Goal: Register for event/course

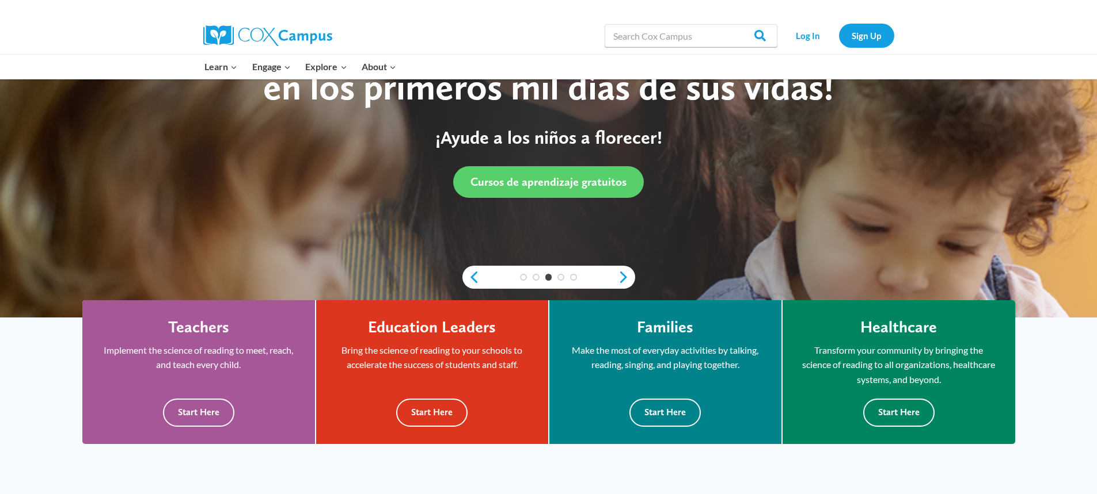
scroll to position [115, 0]
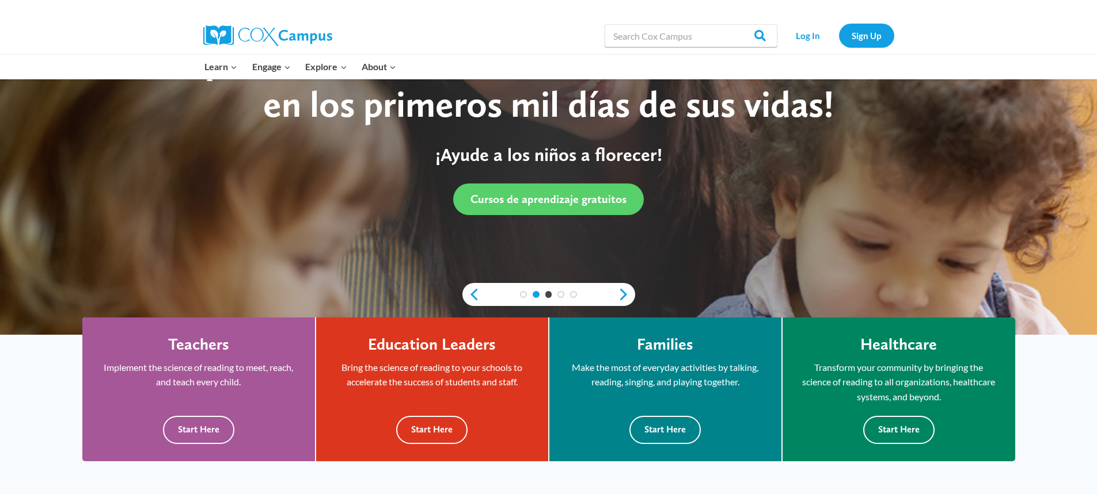
click at [535, 294] on link "2" at bounding box center [535, 294] width 7 height 7
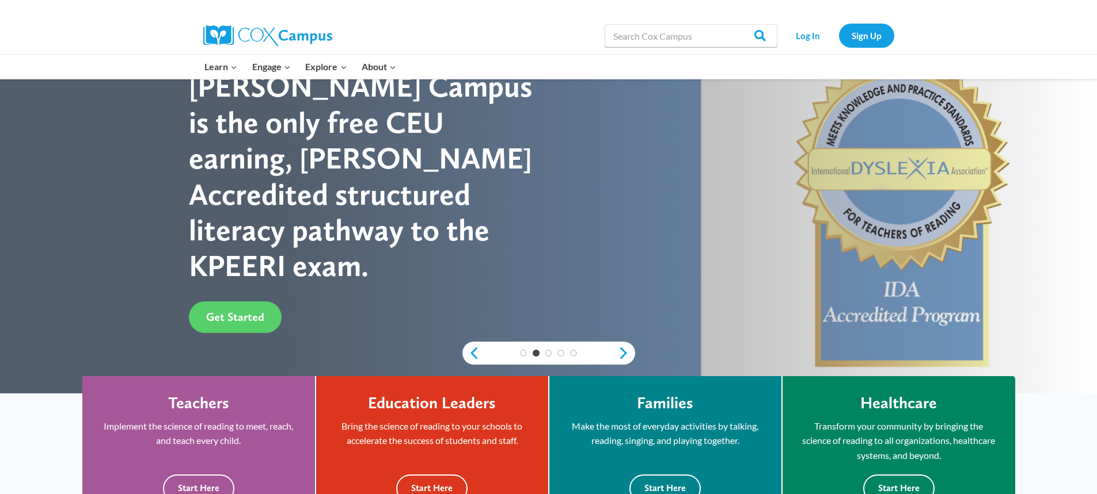
scroll to position [0, 0]
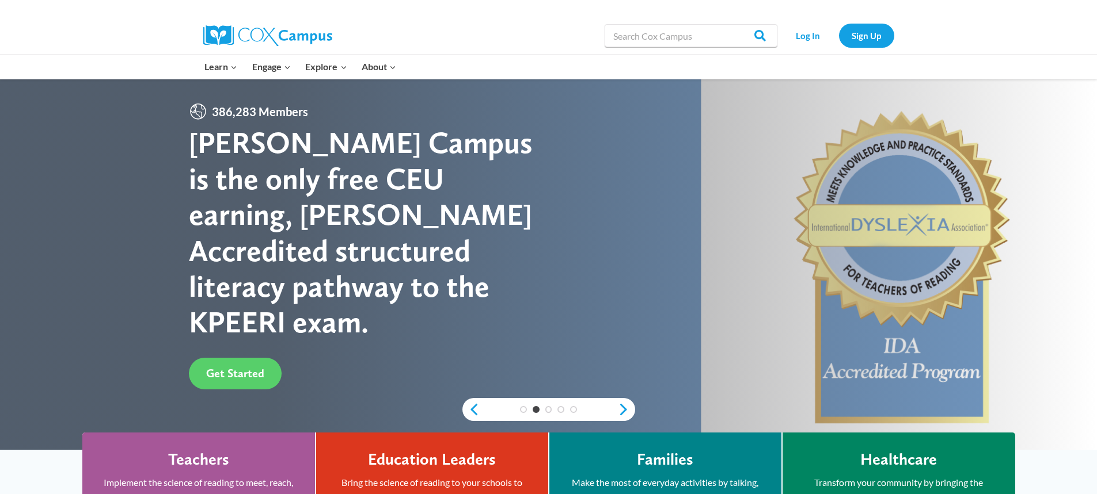
click at [532, 409] on link "2" at bounding box center [535, 409] width 7 height 7
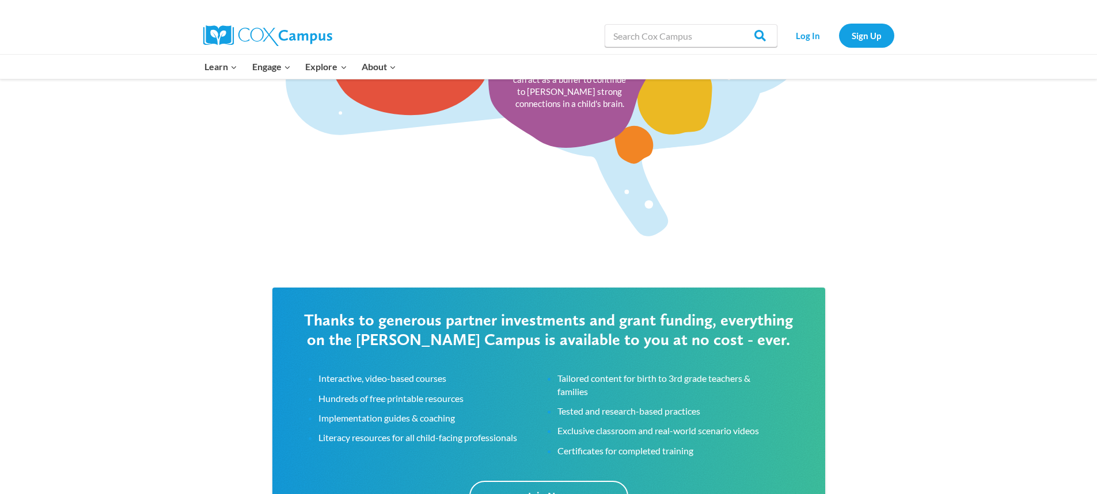
scroll to position [1727, 0]
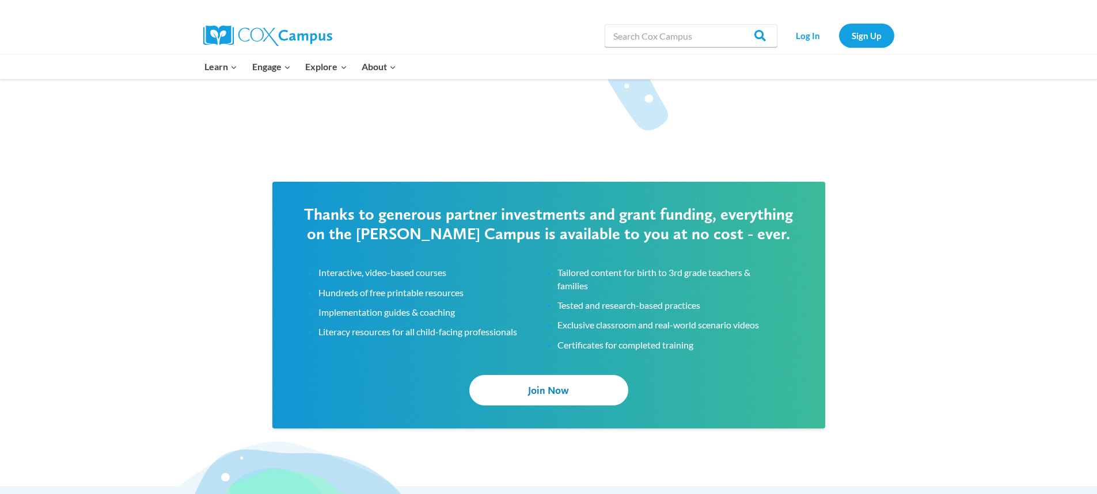
click at [541, 386] on span "Join Now" at bounding box center [548, 391] width 41 height 12
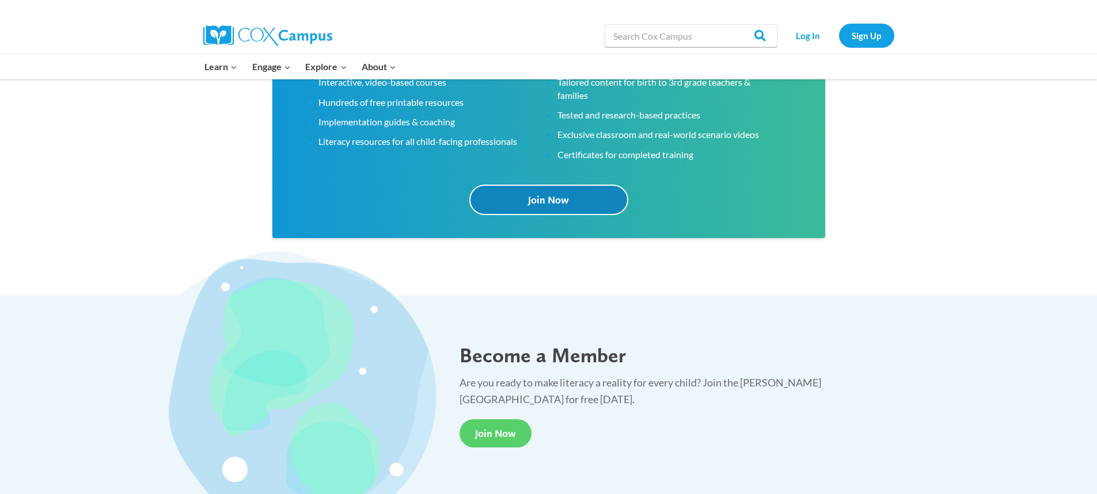
scroll to position [1957, 0]
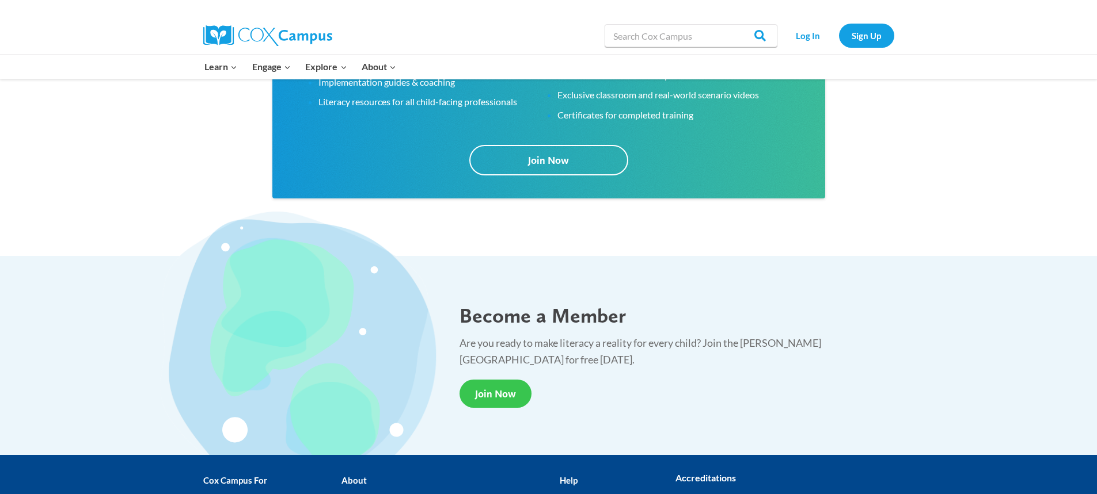
click at [497, 388] on span "Join Now" at bounding box center [495, 394] width 41 height 12
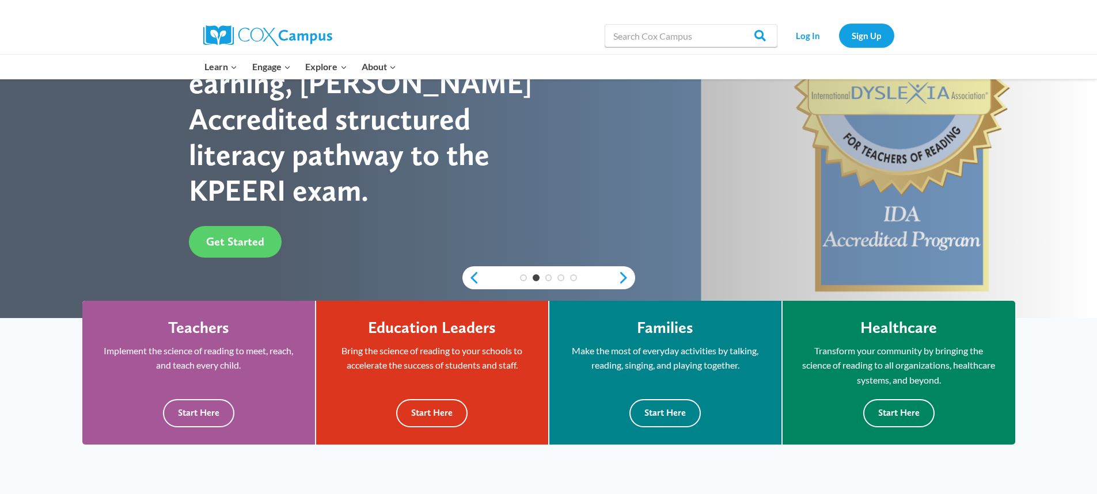
scroll to position [0, 0]
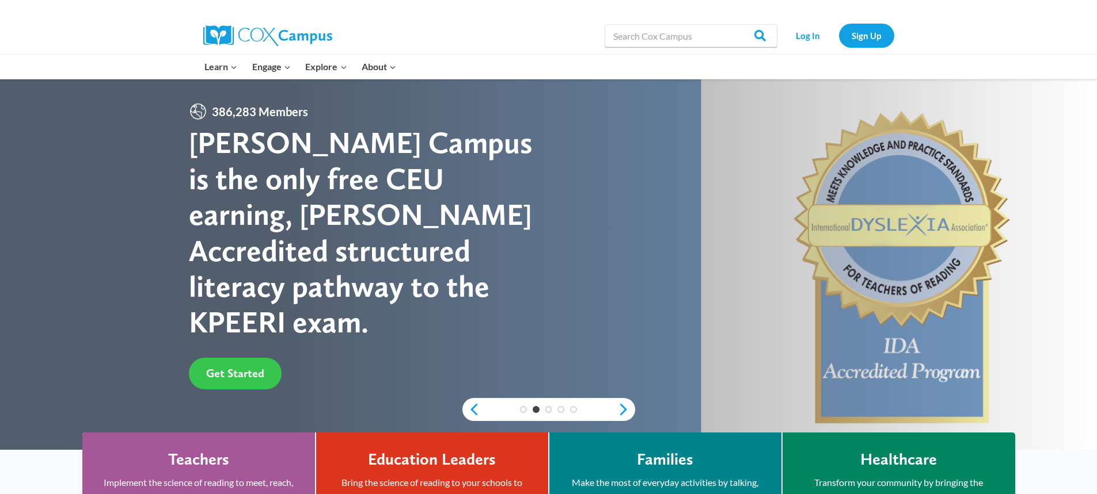
click at [238, 367] on span "Get Started" at bounding box center [235, 374] width 58 height 14
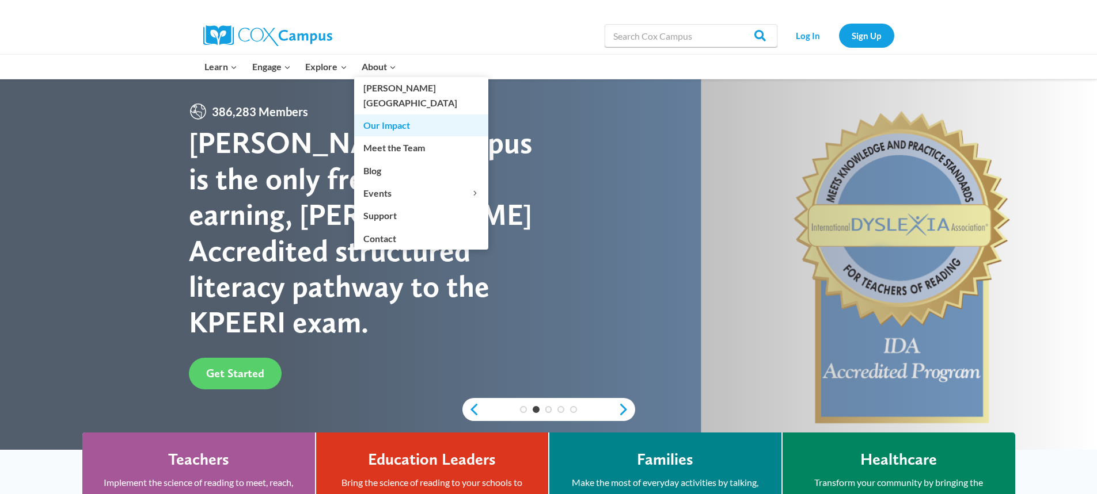
click at [381, 115] on link "Our Impact" at bounding box center [421, 126] width 134 height 22
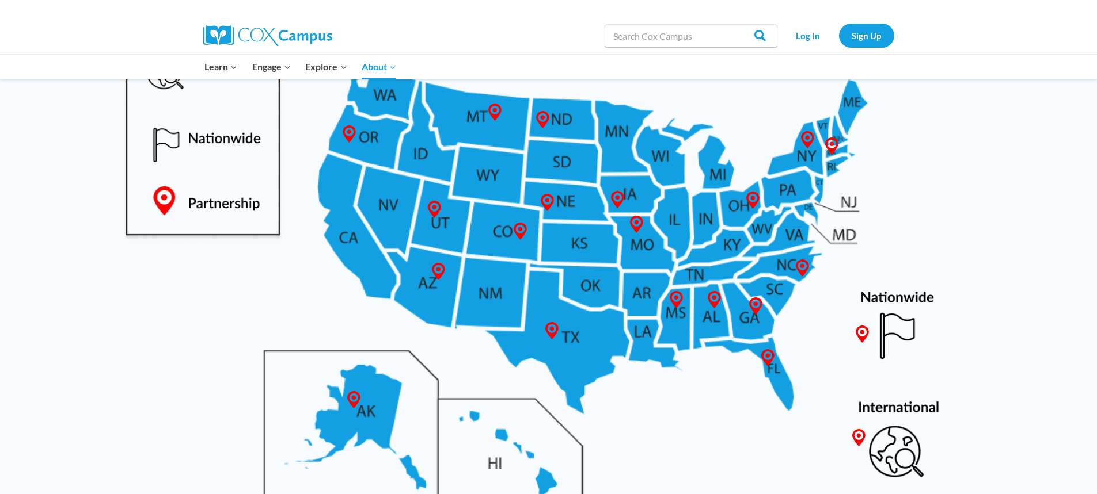
scroll to position [633, 0]
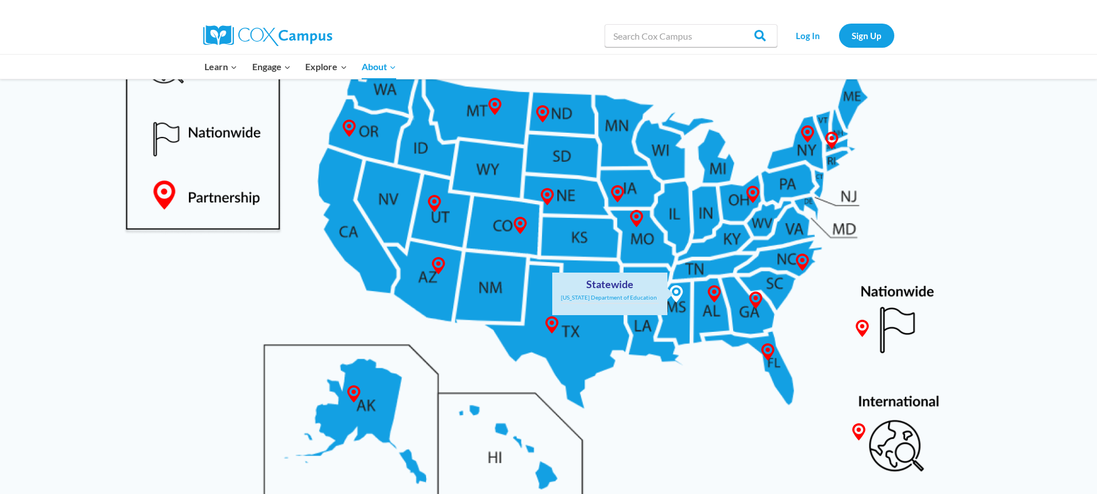
click at [674, 302] on icon at bounding box center [675, 294] width 17 height 17
click at [639, 295] on link "Mississippi Department of Education" at bounding box center [609, 297] width 96 height 7
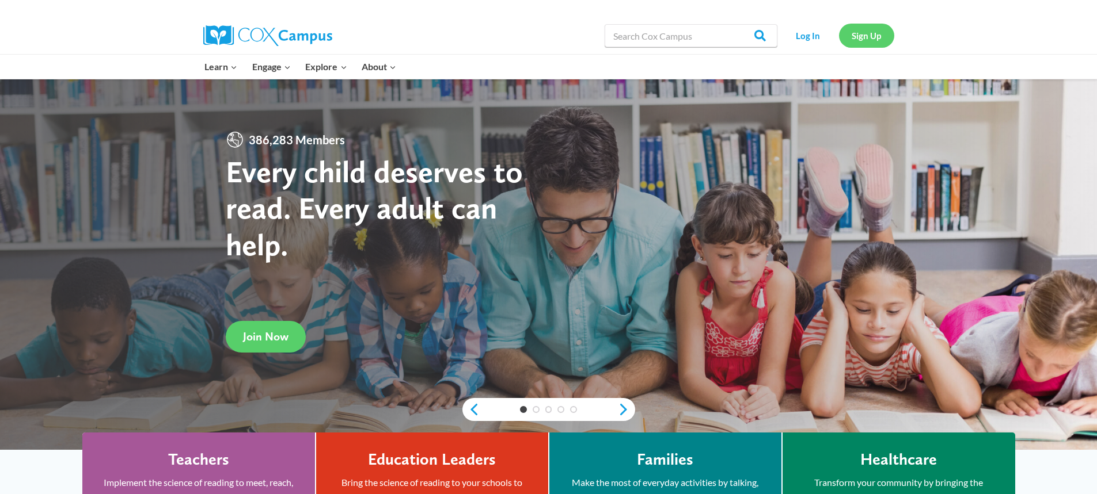
click at [869, 37] on link "Sign Up" at bounding box center [866, 36] width 55 height 24
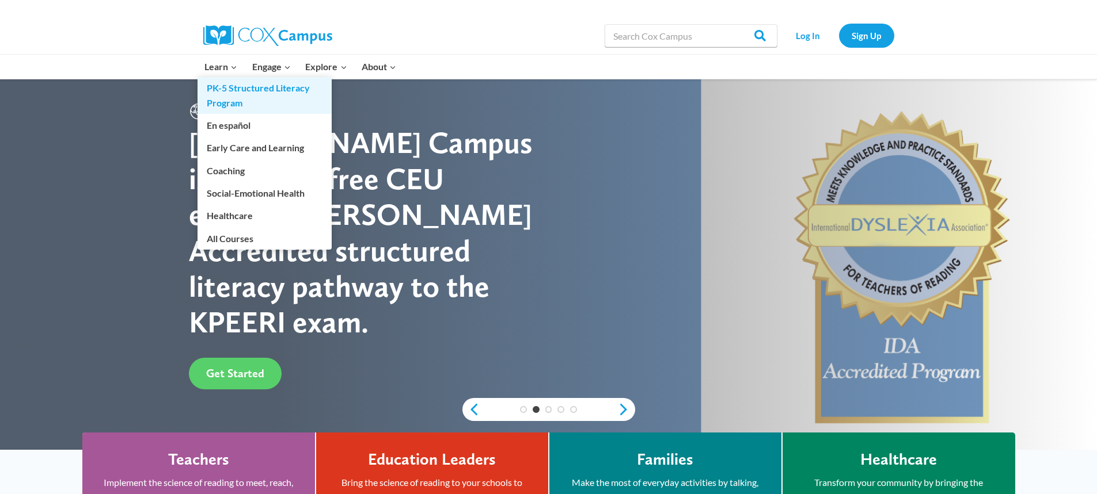
click at [222, 97] on link "PK-5 Structured Literacy Program" at bounding box center [264, 95] width 134 height 37
